Goal: Task Accomplishment & Management: Complete application form

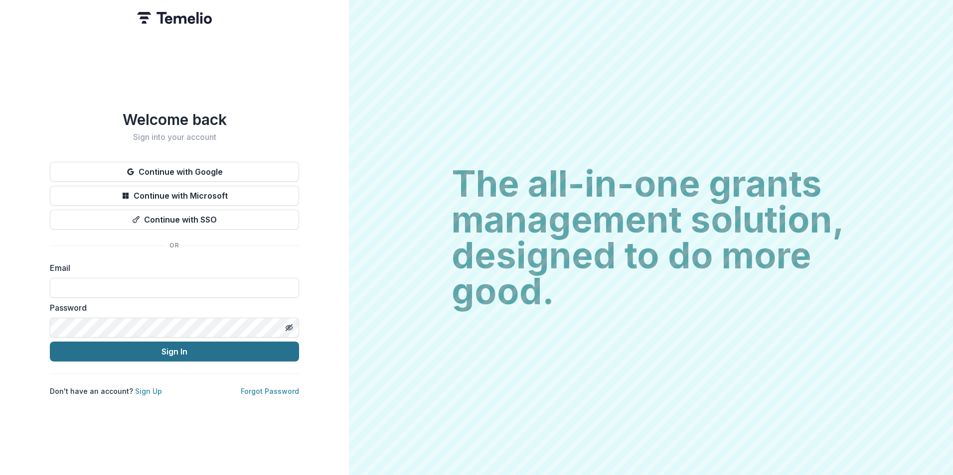
type input "**********"
click at [151, 352] on button "Sign In" at bounding box center [174, 352] width 249 height 20
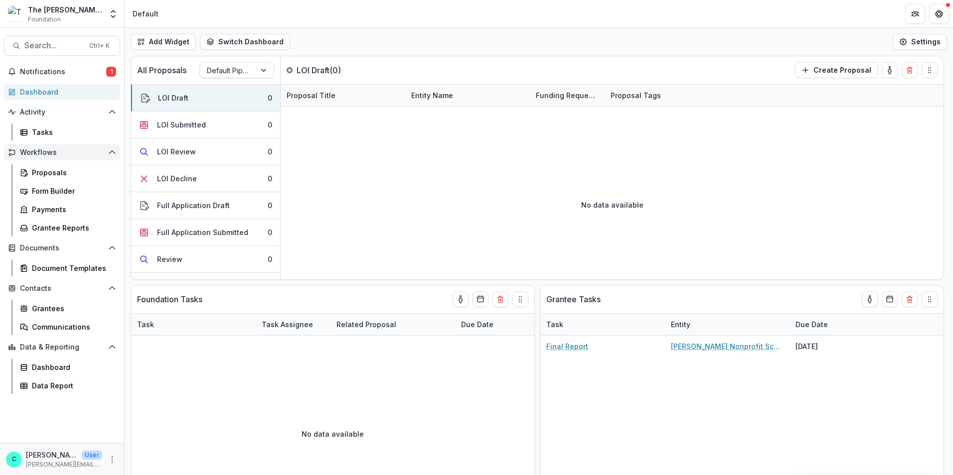
click at [63, 149] on span "Workflows" at bounding box center [62, 152] width 84 height 8
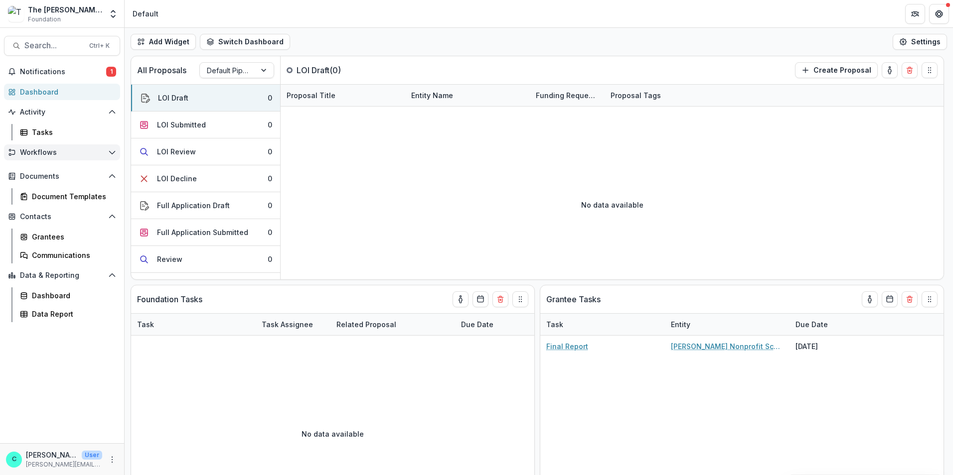
click at [117, 149] on button "Workflows" at bounding box center [62, 152] width 116 height 16
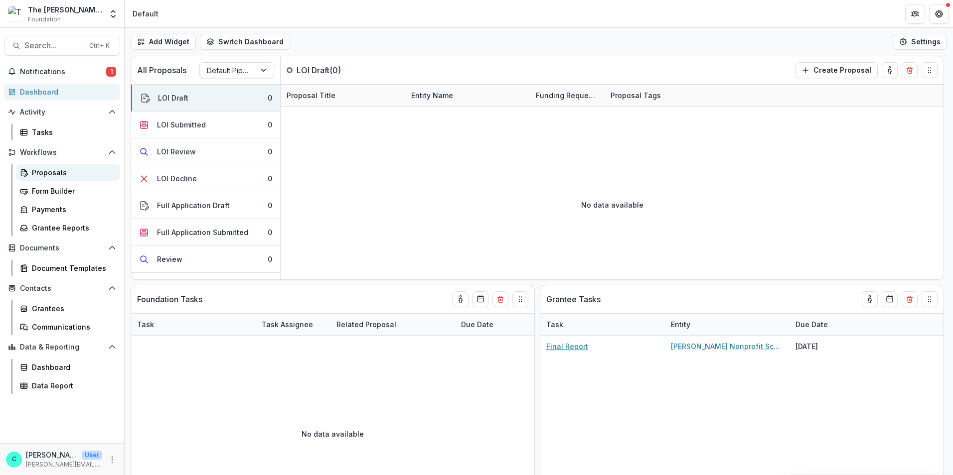
click at [52, 170] on div "Proposals" at bounding box center [72, 172] width 80 height 10
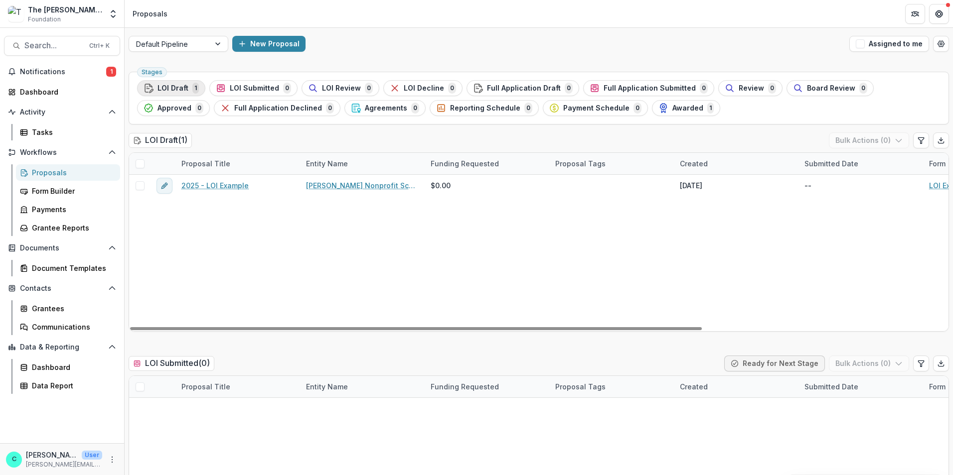
click at [174, 86] on span "LOI Draft" at bounding box center [172, 88] width 31 height 8
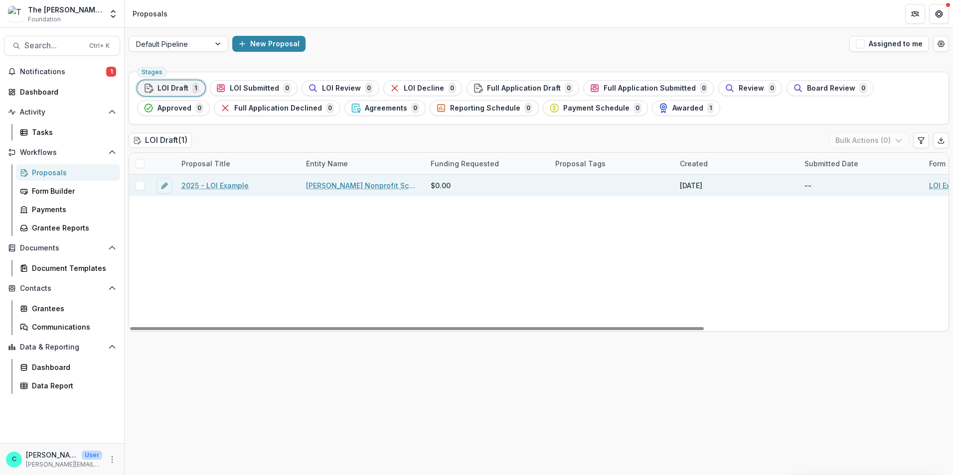
click at [216, 182] on link "2025 - LOI Example" at bounding box center [214, 185] width 67 height 10
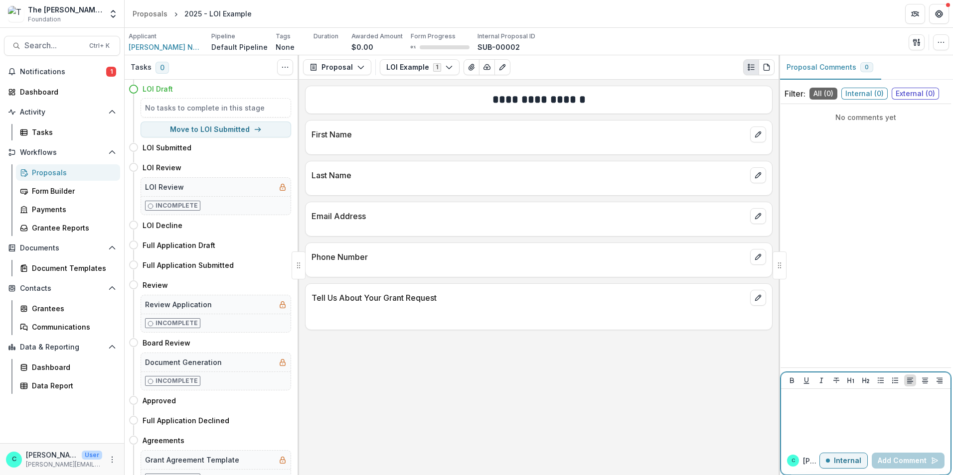
click at [863, 459] on button "Internal" at bounding box center [843, 461] width 48 height 16
click at [843, 420] on div at bounding box center [865, 418] width 161 height 50
click at [855, 468] on button "External" at bounding box center [843, 461] width 50 height 16
click at [851, 460] on p "Internal" at bounding box center [847, 461] width 27 height 8
click at [851, 460] on p "External" at bounding box center [846, 461] width 29 height 8
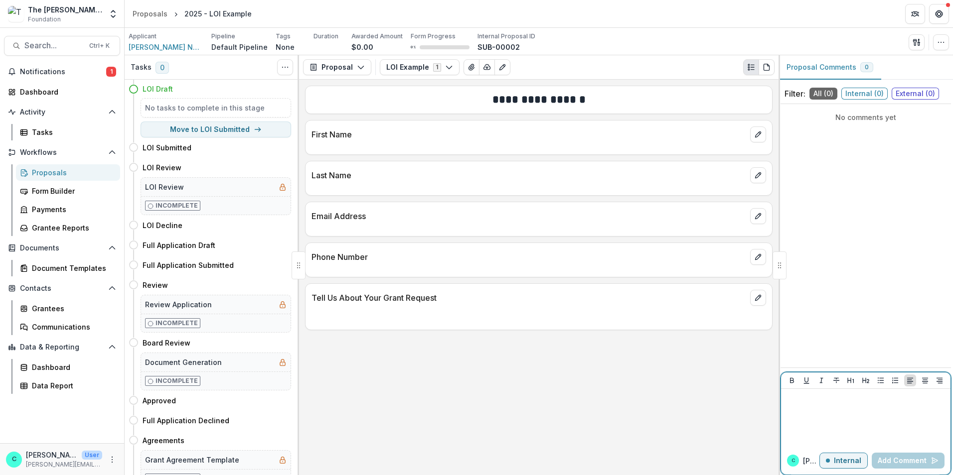
click at [851, 460] on p "Internal" at bounding box center [847, 461] width 27 height 8
click at [851, 460] on p "External" at bounding box center [846, 461] width 29 height 8
click at [851, 460] on p "Internal" at bounding box center [847, 461] width 27 height 8
click at [851, 460] on p "External" at bounding box center [846, 461] width 29 height 8
click at [851, 460] on p "Internal" at bounding box center [847, 461] width 27 height 8
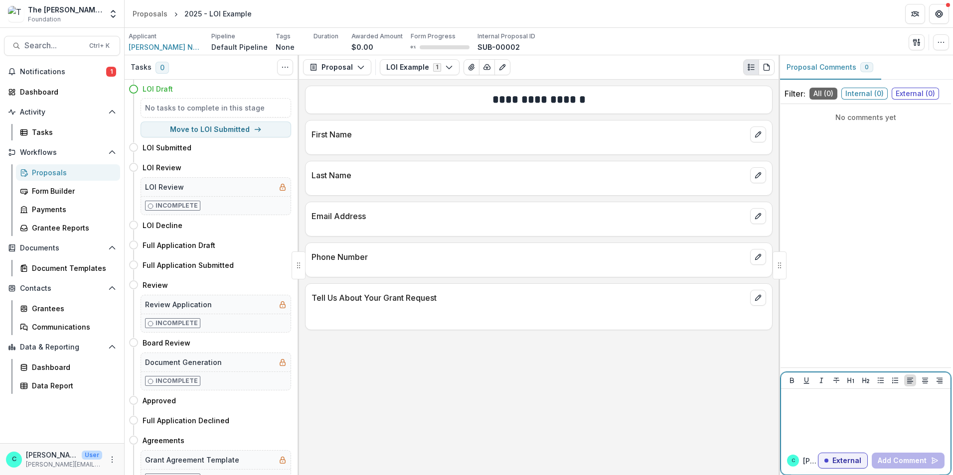
click at [815, 397] on p at bounding box center [865, 398] width 161 height 11
click at [835, 462] on p "External" at bounding box center [846, 461] width 29 height 8
click at [813, 422] on div at bounding box center [865, 418] width 161 height 50
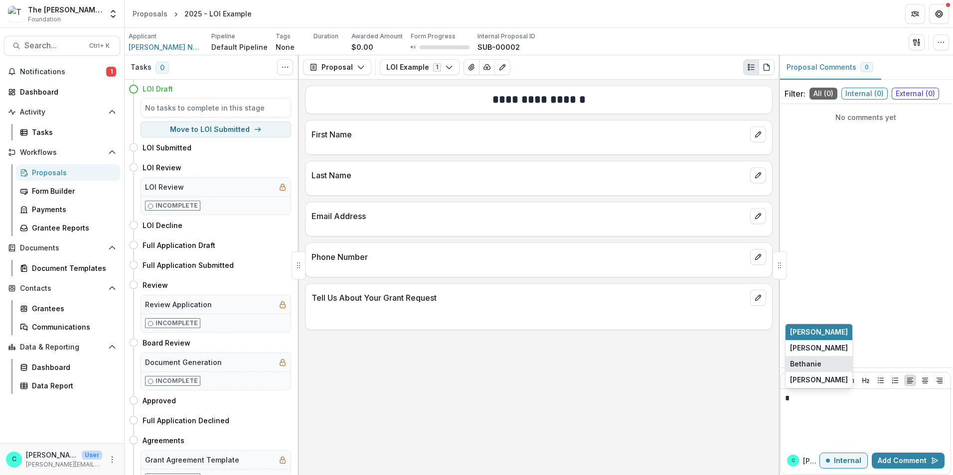
click at [811, 366] on button "Bethanie" at bounding box center [818, 364] width 67 height 16
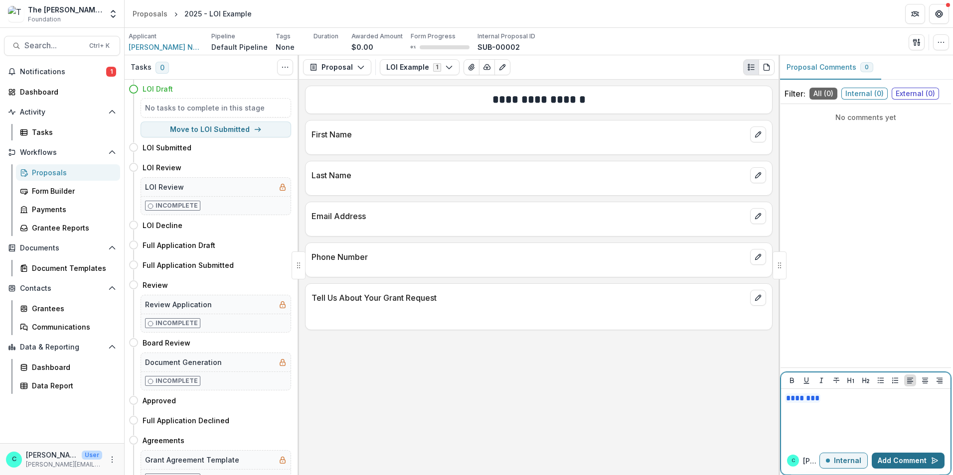
click at [884, 457] on button "Add Comment" at bounding box center [907, 461] width 73 height 16
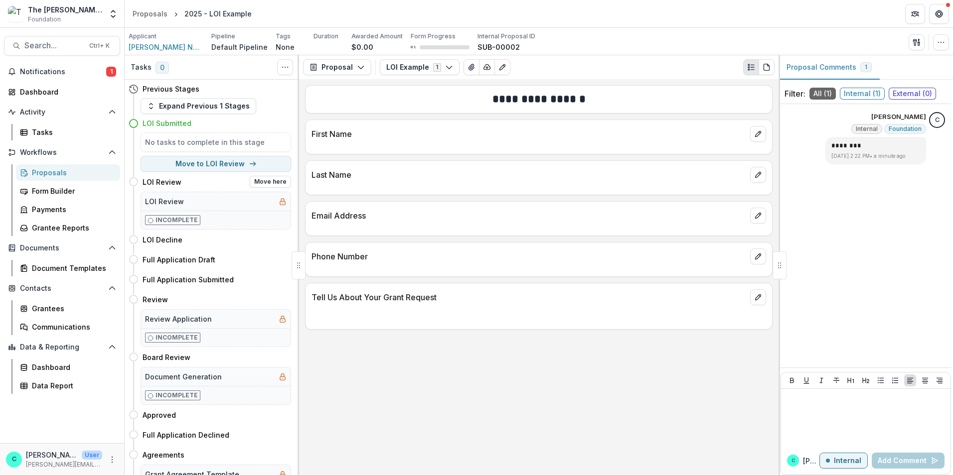
click at [155, 182] on h4 "LOI Review" at bounding box center [162, 182] width 39 height 10
click at [233, 162] on button "Move to LOI Review" at bounding box center [216, 164] width 150 height 16
select select "**********"
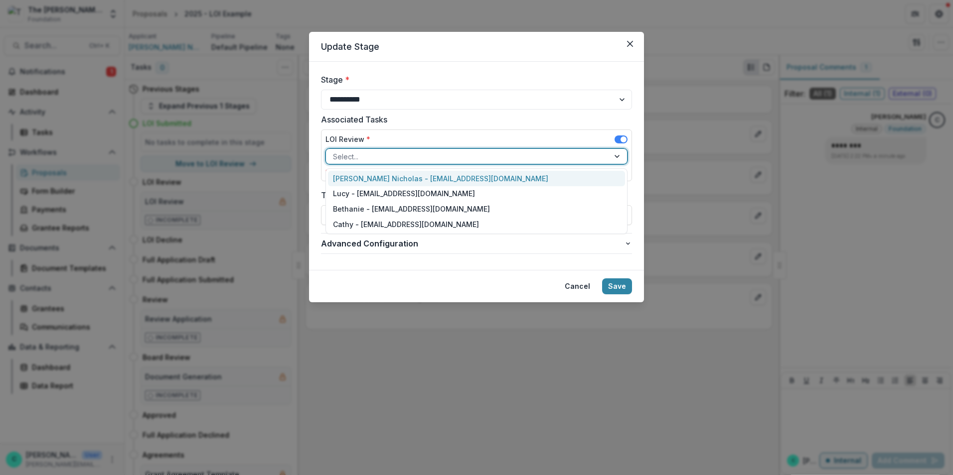
click at [367, 159] on div at bounding box center [467, 156] width 269 height 12
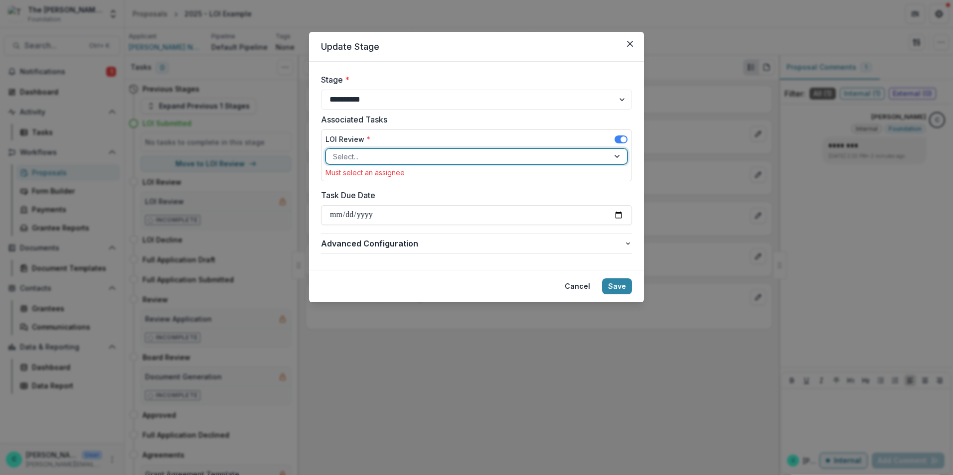
click at [367, 159] on div at bounding box center [467, 156] width 269 height 12
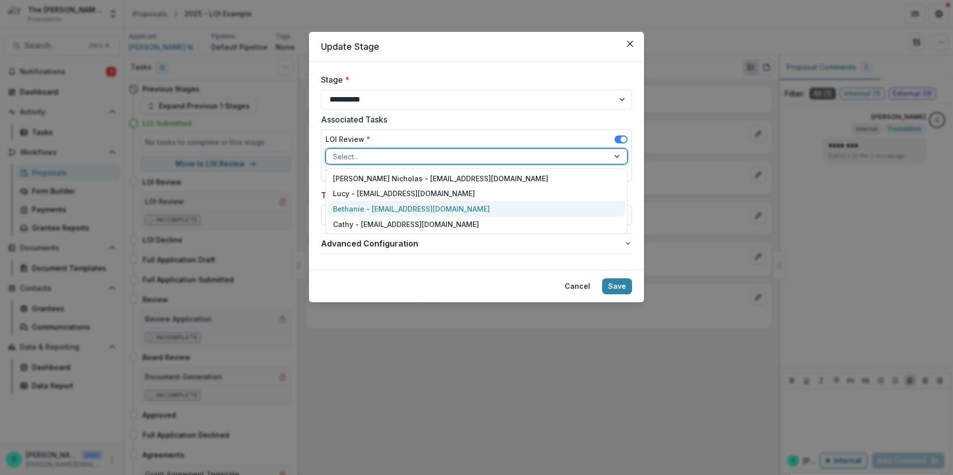
click at [346, 212] on div "Bethanie - [EMAIL_ADDRESS][DOMAIN_NAME]" at bounding box center [476, 208] width 297 height 15
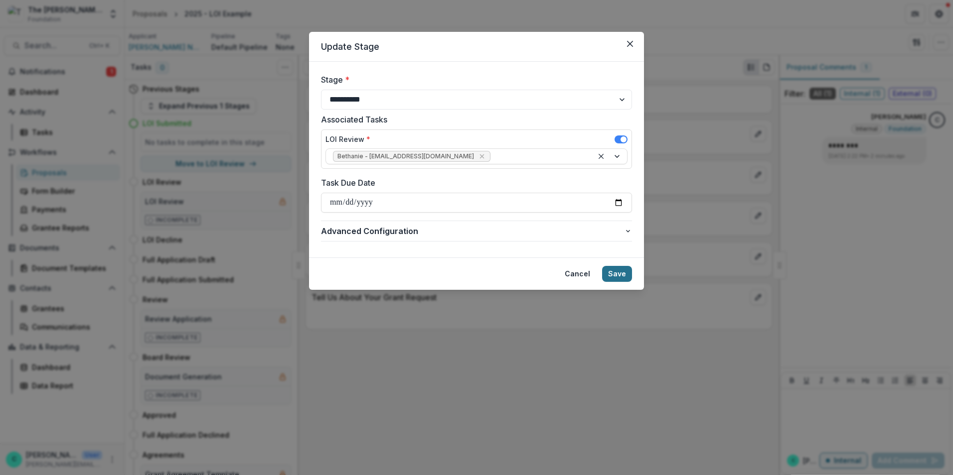
click at [614, 275] on button "Save" at bounding box center [617, 274] width 30 height 16
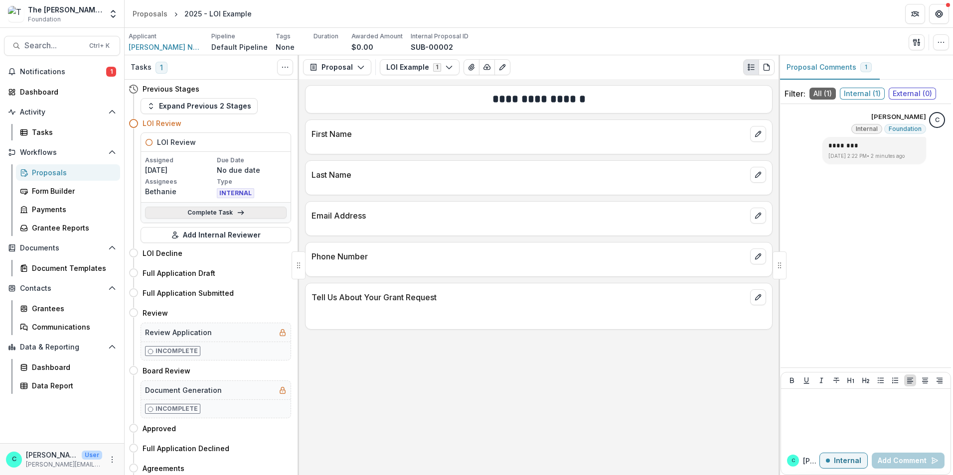
click at [273, 215] on link "Complete Task" at bounding box center [216, 213] width 142 height 12
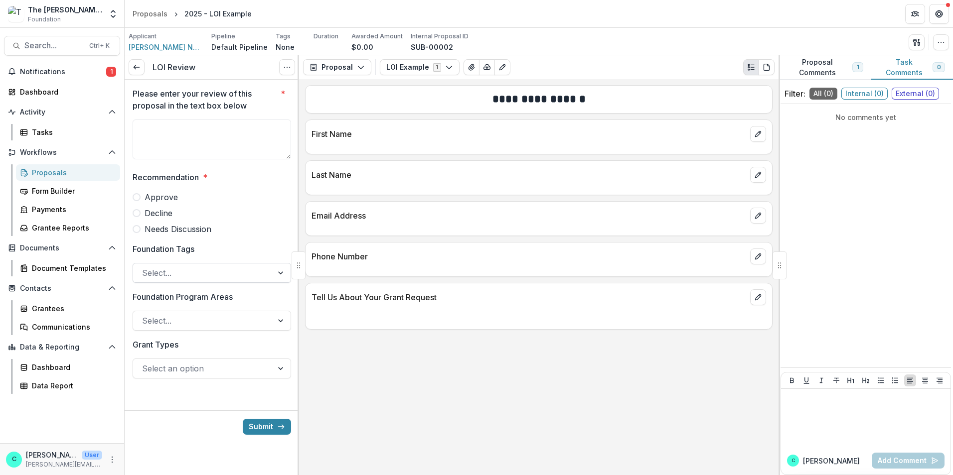
click at [285, 273] on div at bounding box center [282, 273] width 18 height 19
click at [279, 318] on div at bounding box center [282, 320] width 18 height 19
click at [171, 376] on div "Select an option" at bounding box center [203, 369] width 140 height 16
click at [155, 137] on textarea "Please enter your review of this proposal in the text box below *" at bounding box center [212, 140] width 158 height 40
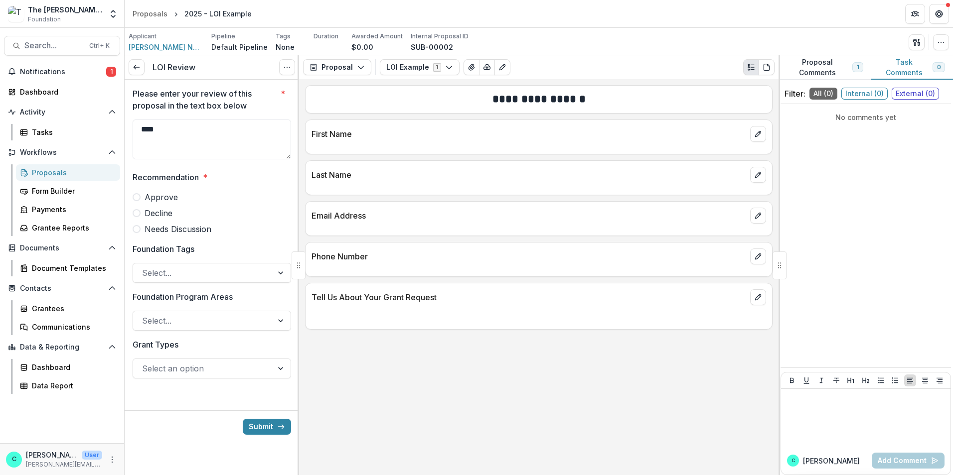
type textarea "****"
click at [143, 194] on label "Approve" at bounding box center [212, 197] width 158 height 12
click at [259, 426] on button "Submit" at bounding box center [267, 427] width 48 height 16
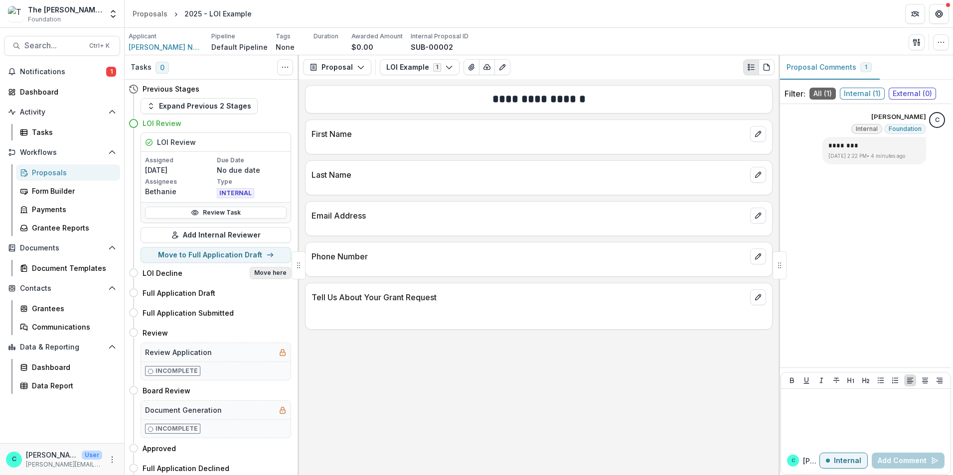
click at [268, 275] on button "Move here" at bounding box center [270, 273] width 41 height 12
select select "**********"
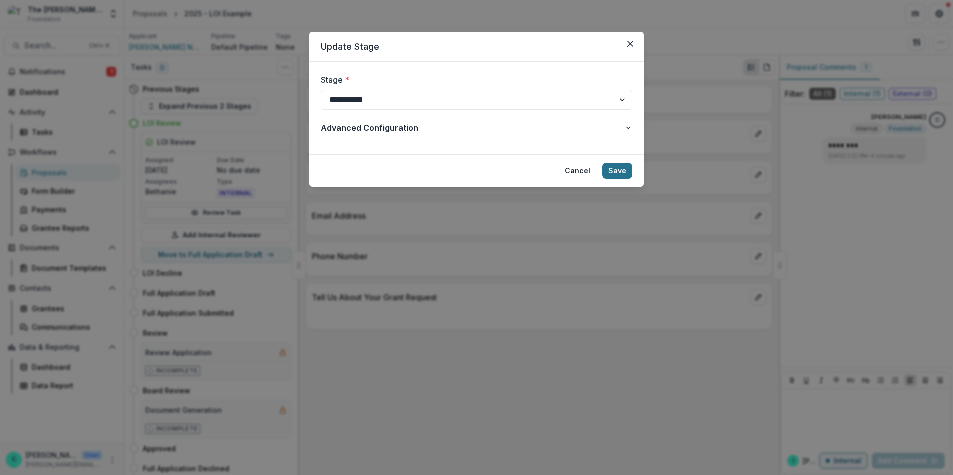
click at [617, 173] on button "Save" at bounding box center [617, 171] width 30 height 16
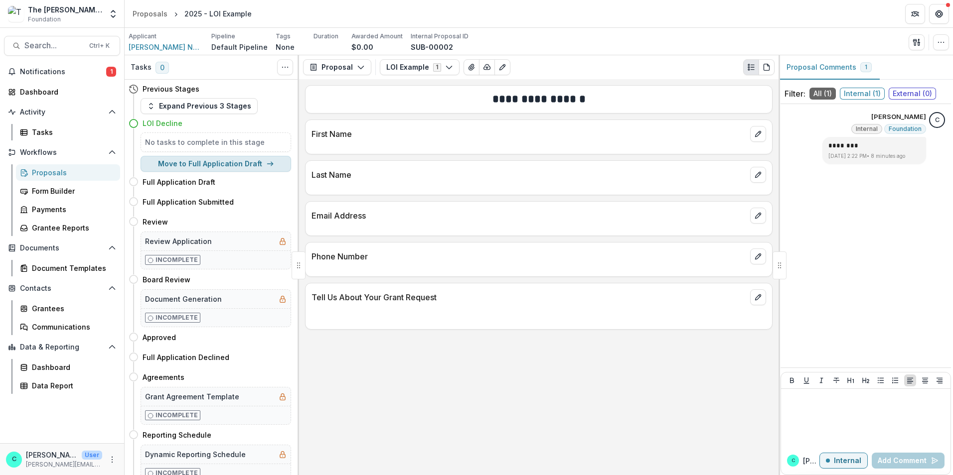
click at [258, 165] on button "Move to Full Application Draft" at bounding box center [216, 164] width 150 height 16
select select "**********"
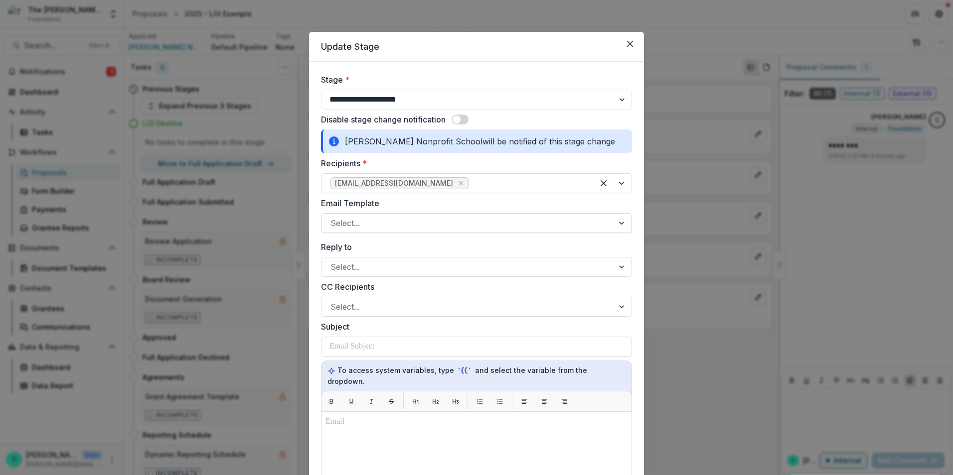
click at [381, 223] on div at bounding box center [467, 223] width 274 height 14
click at [462, 121] on span at bounding box center [459, 120] width 17 height 10
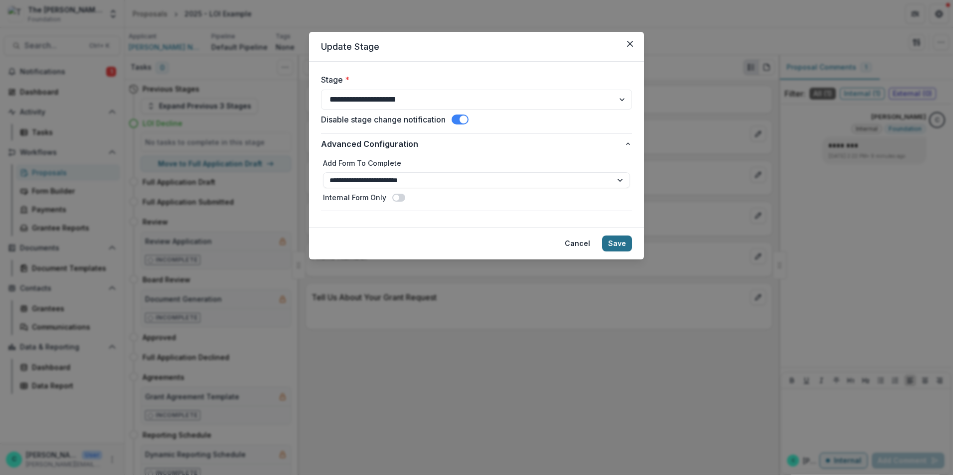
click at [616, 245] on button "Save" at bounding box center [617, 244] width 30 height 16
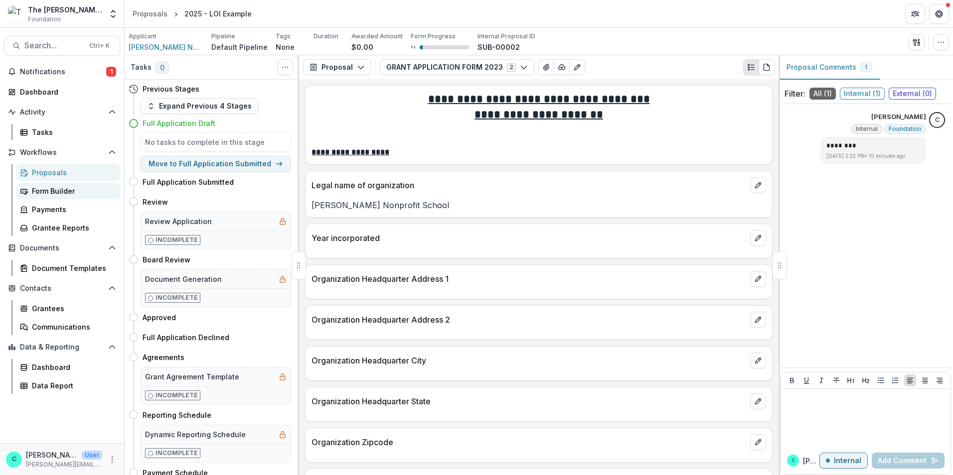
click at [55, 192] on div "Form Builder" at bounding box center [72, 191] width 80 height 10
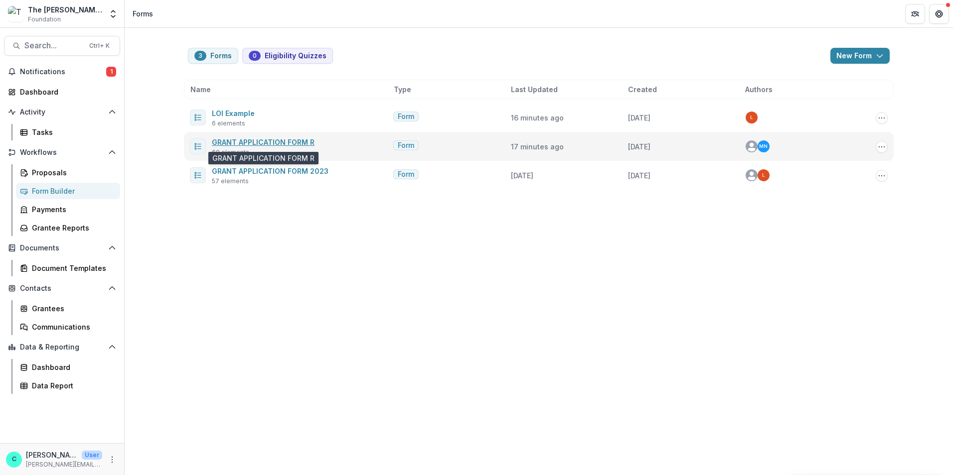
click at [291, 142] on link "GRANT APPLICATION FORM R" at bounding box center [263, 142] width 103 height 8
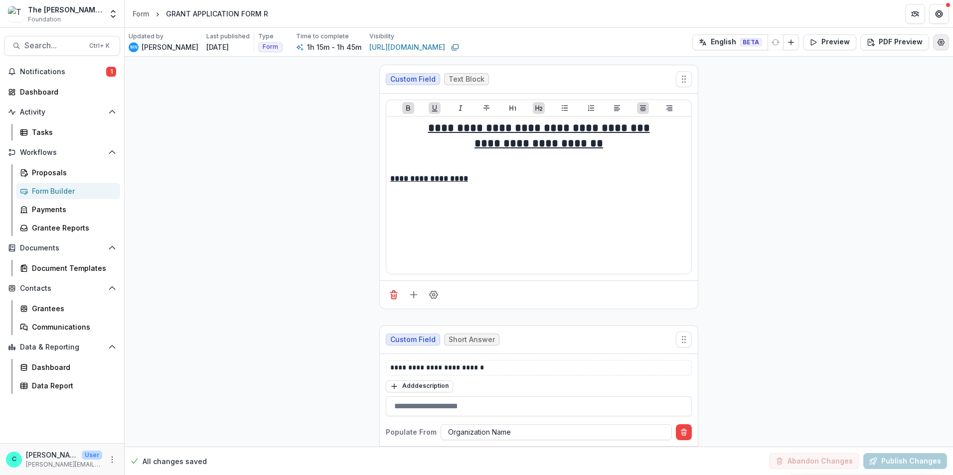
click at [938, 39] on icon "Edit Form Settings" at bounding box center [941, 42] width 6 height 6
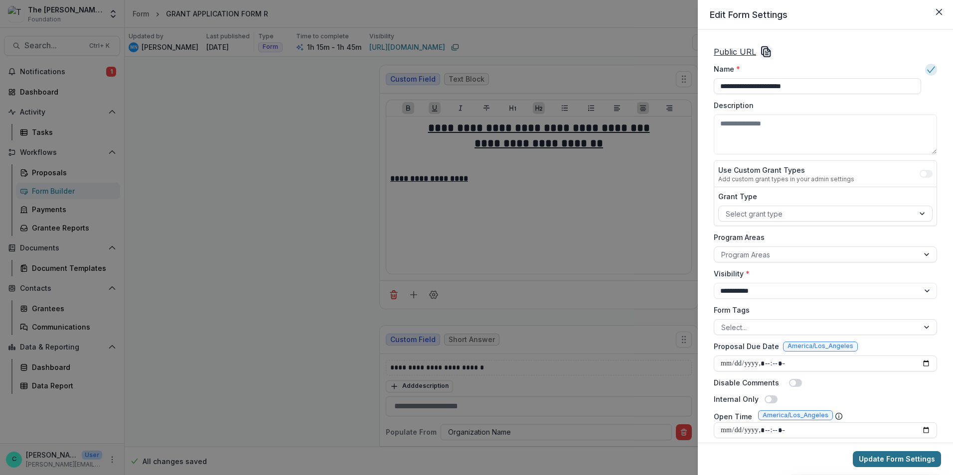
click at [894, 461] on button "Update Form Settings" at bounding box center [897, 459] width 88 height 16
click at [267, 145] on div "**********" at bounding box center [476, 237] width 953 height 475
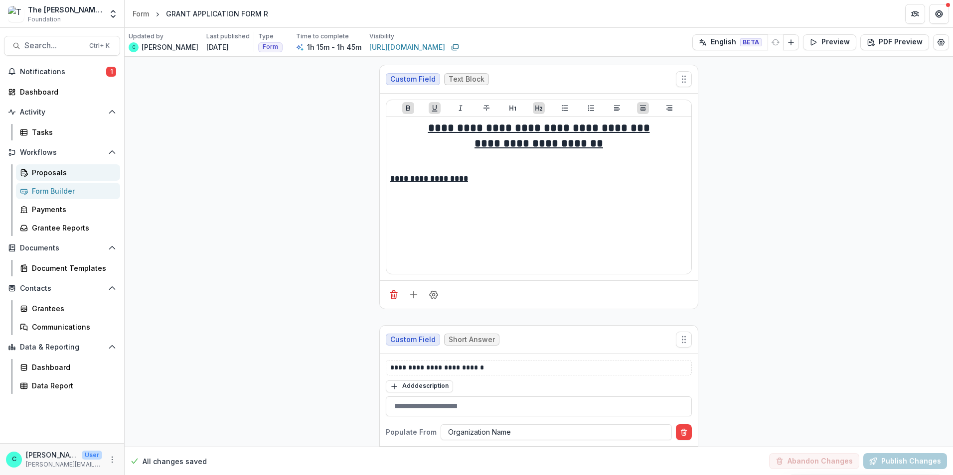
click at [45, 171] on div "Proposals" at bounding box center [72, 172] width 80 height 10
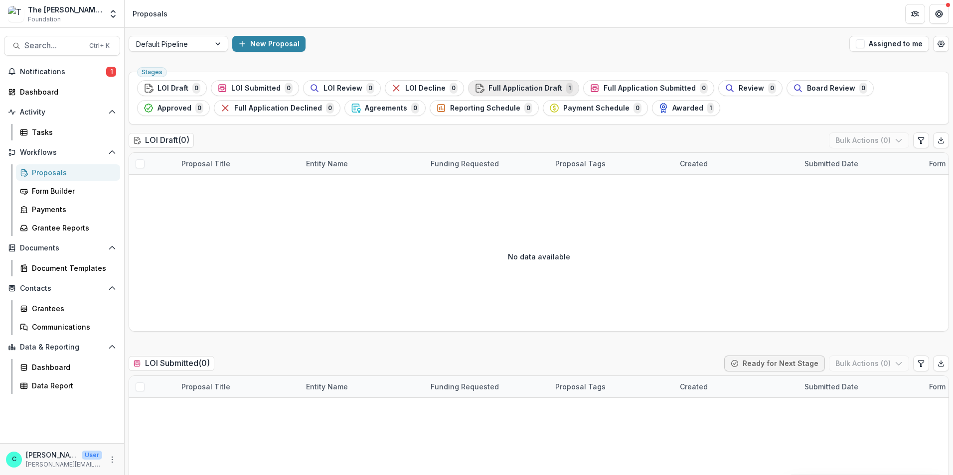
click at [498, 88] on span "Full Application Draft" at bounding box center [525, 88] width 74 height 8
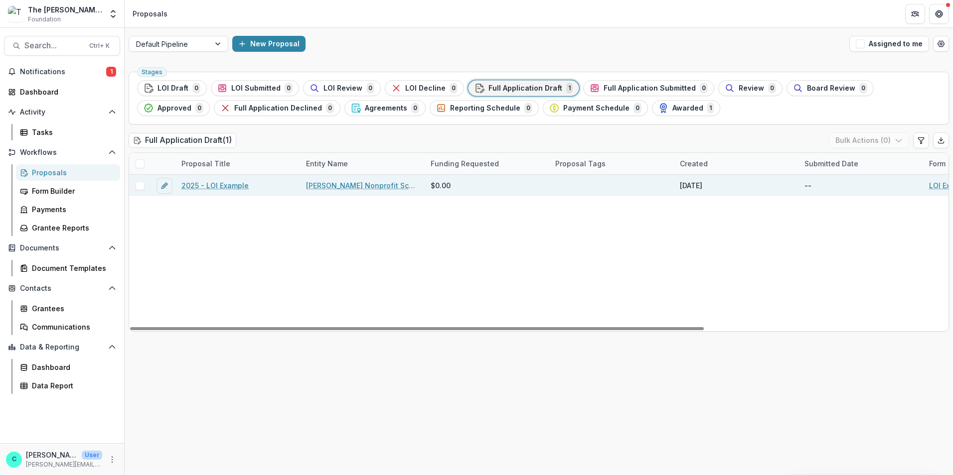
click at [214, 186] on link "2025 - LOI Example" at bounding box center [214, 185] width 67 height 10
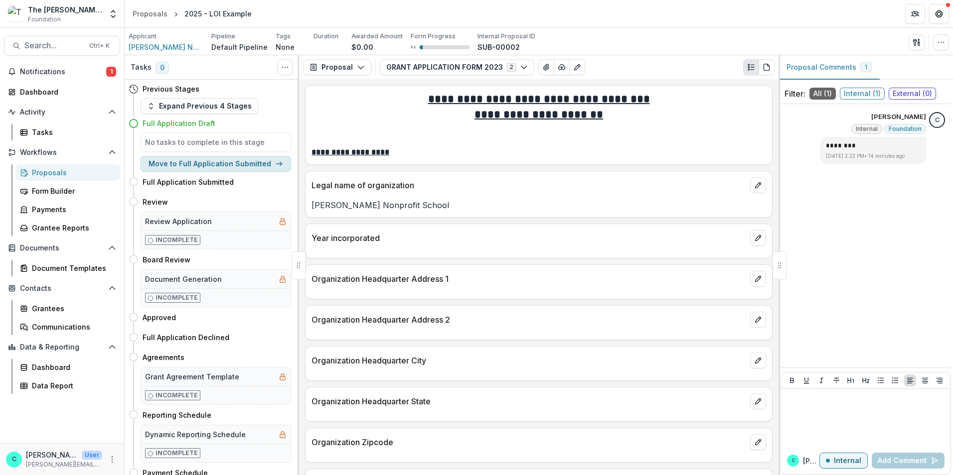
click at [246, 164] on button "Move to Full Application Submitted" at bounding box center [216, 164] width 150 height 16
select select "**********"
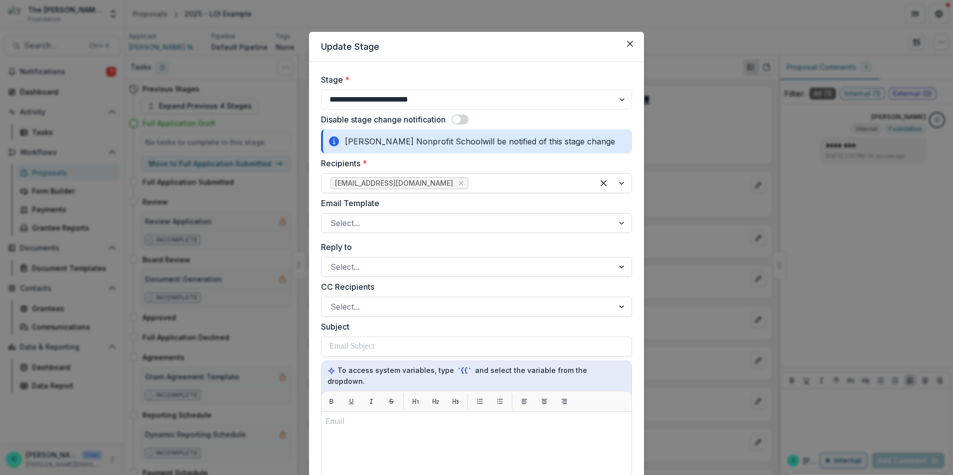
click at [461, 119] on span at bounding box center [459, 120] width 17 height 10
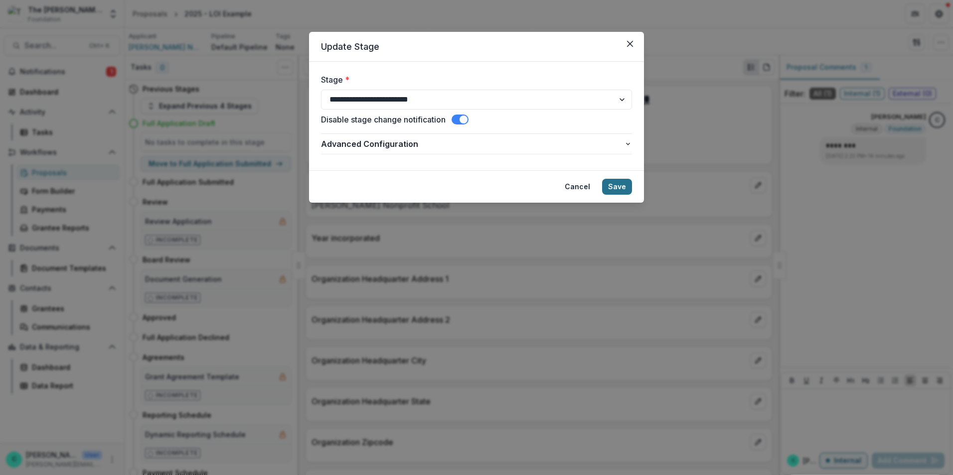
click at [614, 183] on button "Save" at bounding box center [617, 187] width 30 height 16
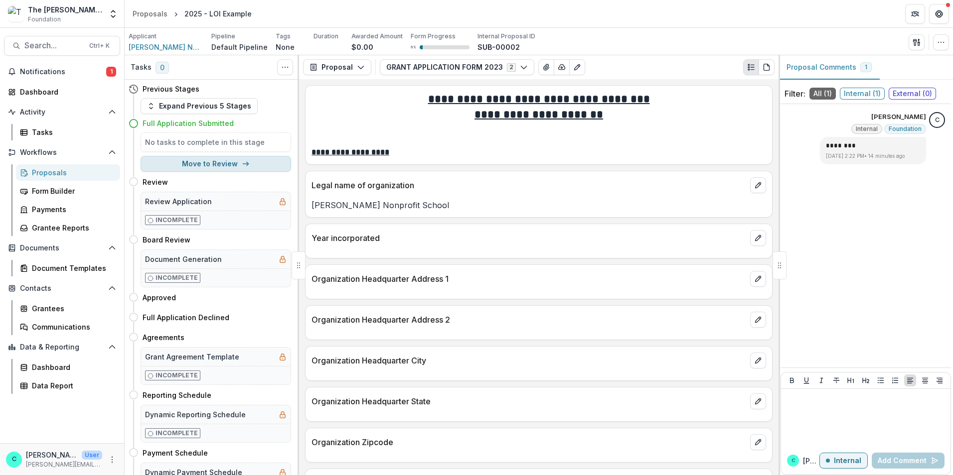
click at [216, 166] on button "Move to Review" at bounding box center [216, 164] width 150 height 16
select select "******"
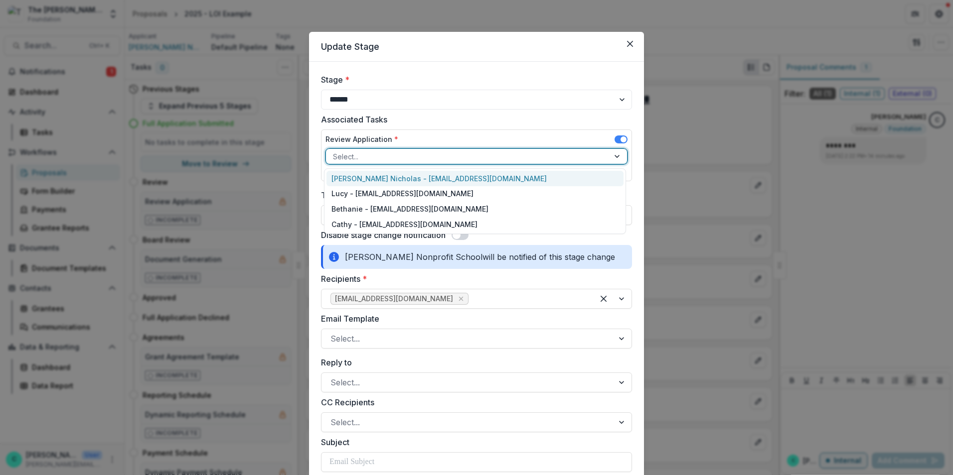
click at [346, 158] on div at bounding box center [467, 156] width 269 height 12
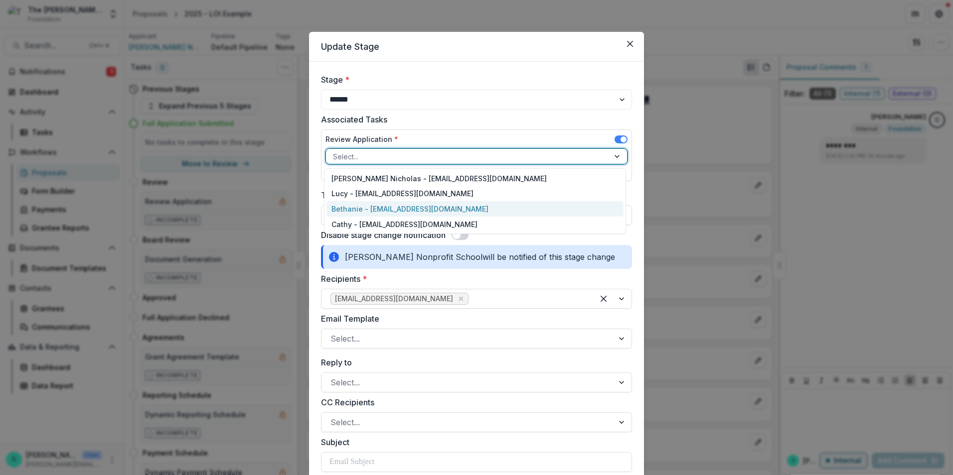
click at [338, 213] on div "Bethanie - [EMAIL_ADDRESS][DOMAIN_NAME]" at bounding box center [474, 208] width 297 height 15
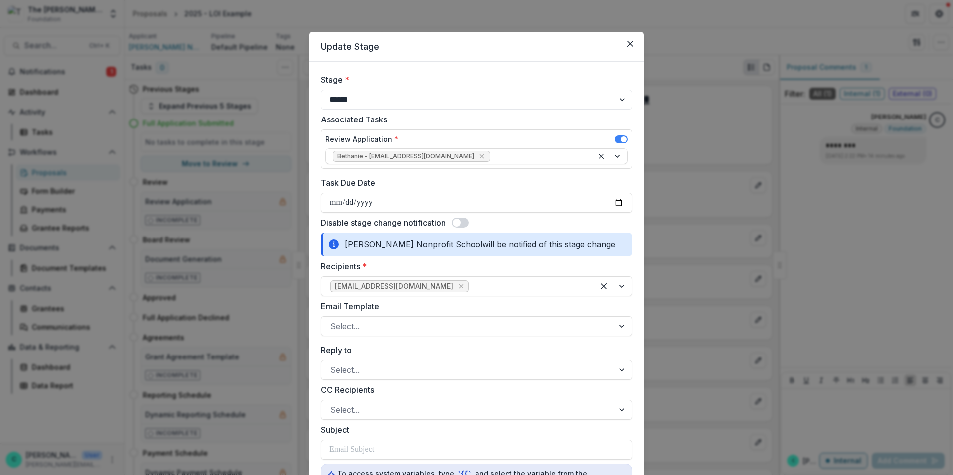
click at [455, 221] on span at bounding box center [456, 223] width 8 height 8
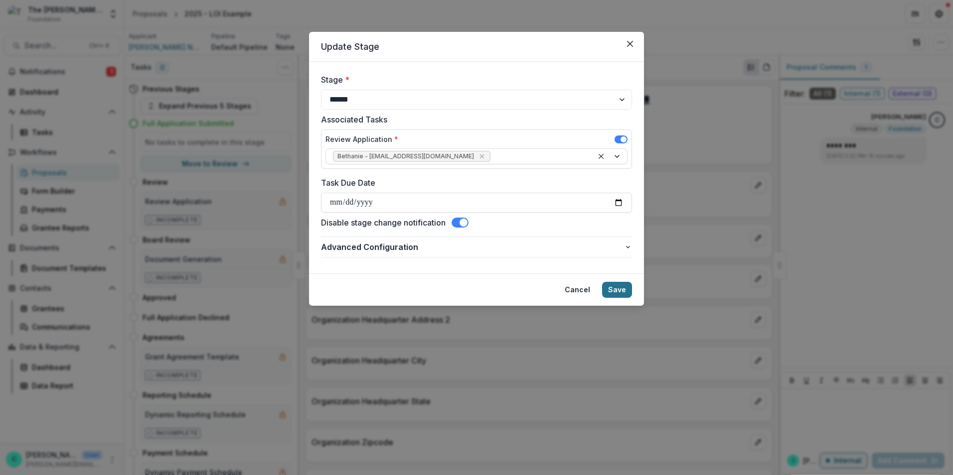
click at [616, 288] on button "Save" at bounding box center [617, 290] width 30 height 16
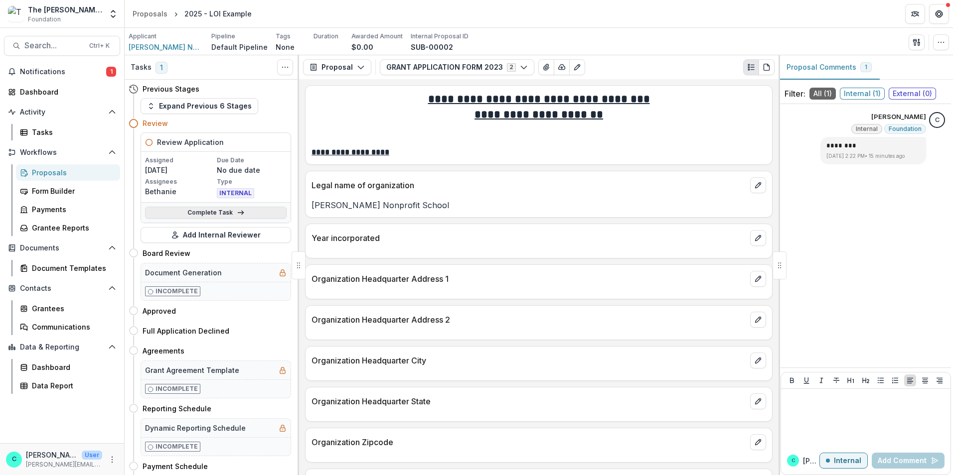
click at [237, 211] on icon at bounding box center [241, 213] width 8 height 8
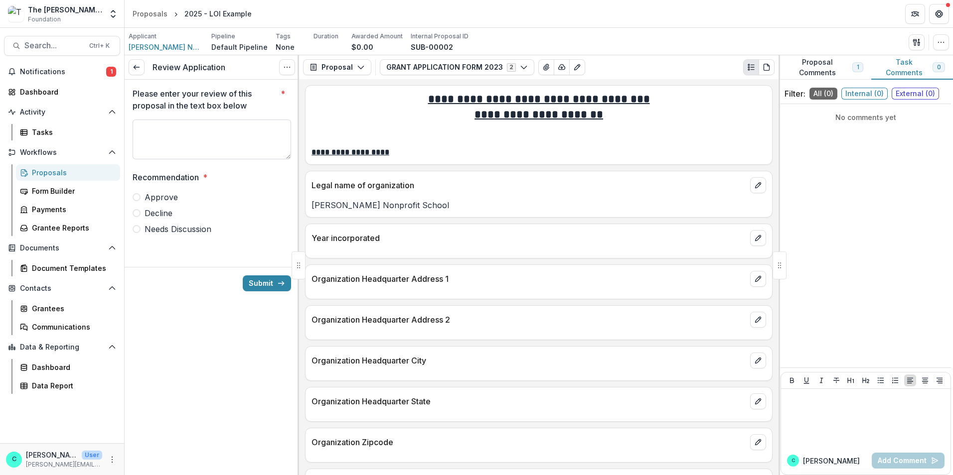
click at [189, 142] on textarea "Please enter your review of this proposal in the text box below *" at bounding box center [212, 140] width 158 height 40
type textarea "****"
click at [135, 191] on label "Approve" at bounding box center [212, 197] width 158 height 12
click at [259, 280] on button "Submit" at bounding box center [267, 284] width 48 height 16
